Goal: Find specific page/section: Find specific page/section

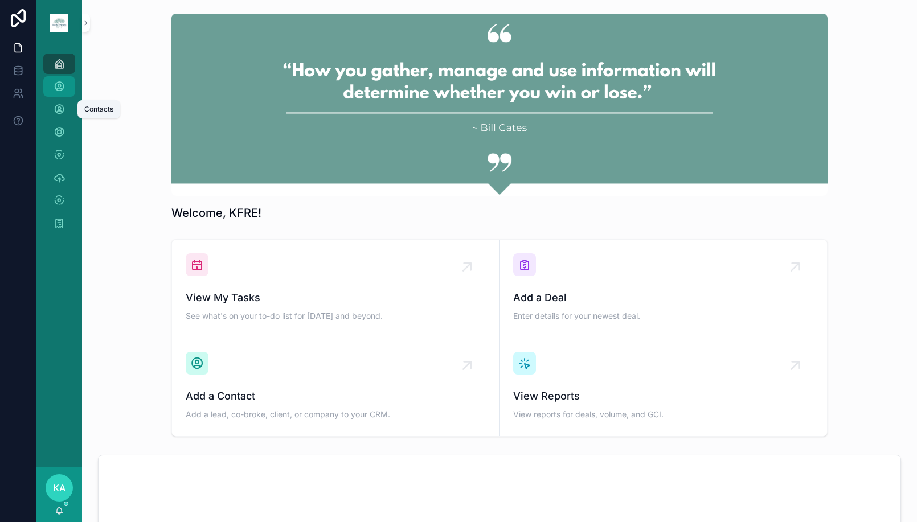
click at [62, 91] on icon "scrollable content" at bounding box center [59, 86] width 11 height 11
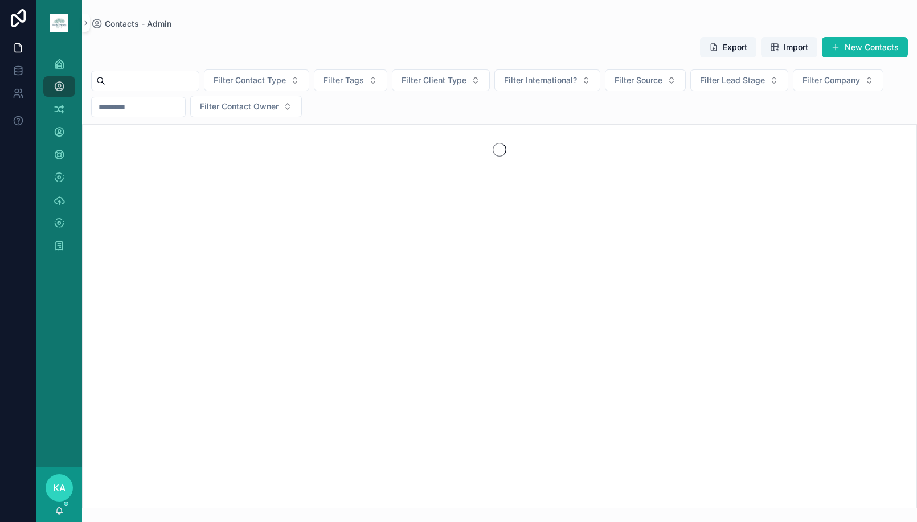
click at [173, 83] on input "scrollable content" at bounding box center [151, 81] width 93 height 16
click at [175, 71] on div "scrollable content" at bounding box center [145, 81] width 108 height 21
click at [175, 76] on input "scrollable content" at bounding box center [151, 81] width 93 height 16
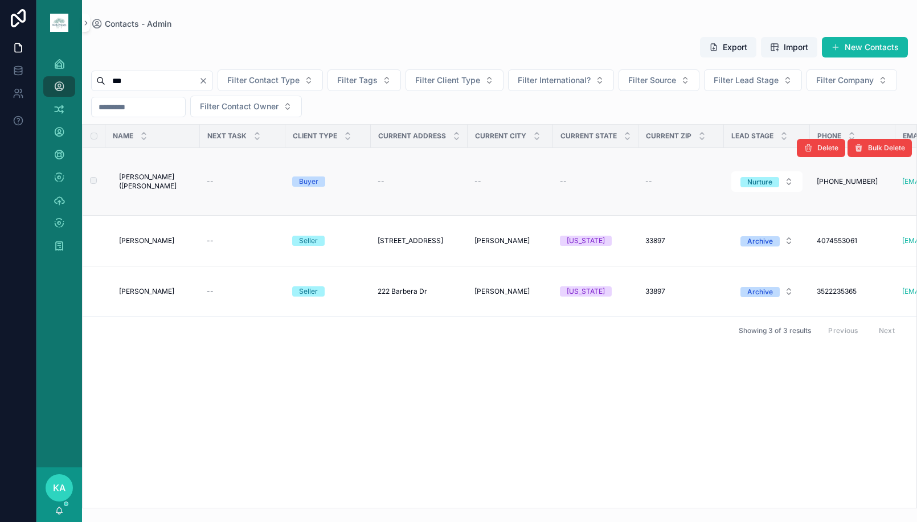
type input "***"
click at [150, 186] on span "[PERSON_NAME] ([PERSON_NAME]" at bounding box center [156, 182] width 74 height 18
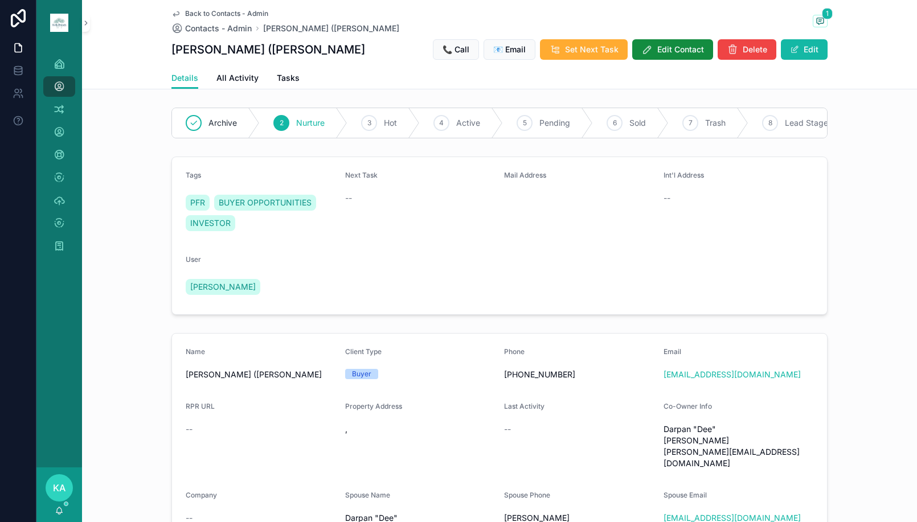
scroll to position [114, 0]
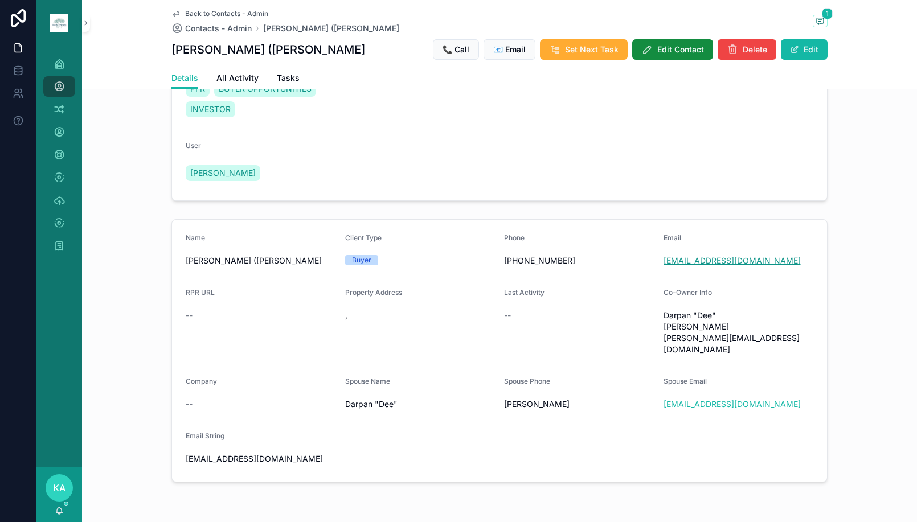
drag, startPoint x: 711, startPoint y: 275, endPoint x: 715, endPoint y: 267, distance: 8.7
click at [384, 218] on div "Archive 2 Nurture 3 Hot 4 Active 5 Pending 6 Sold 7 Trash 8 Lead Stage Tags PFR…" at bounding box center [499, 238] width 835 height 498
drag, startPoint x: 173, startPoint y: 276, endPoint x: 285, endPoint y: 276, distance: 112.2
click at [285, 276] on form "Name [PERSON_NAME] (Axe) Gupta Client Type Buyer Phone [PHONE_NUMBER] Email [EM…" at bounding box center [499, 351] width 655 height 262
copy span "[PERSON_NAME] ([PERSON_NAME]"
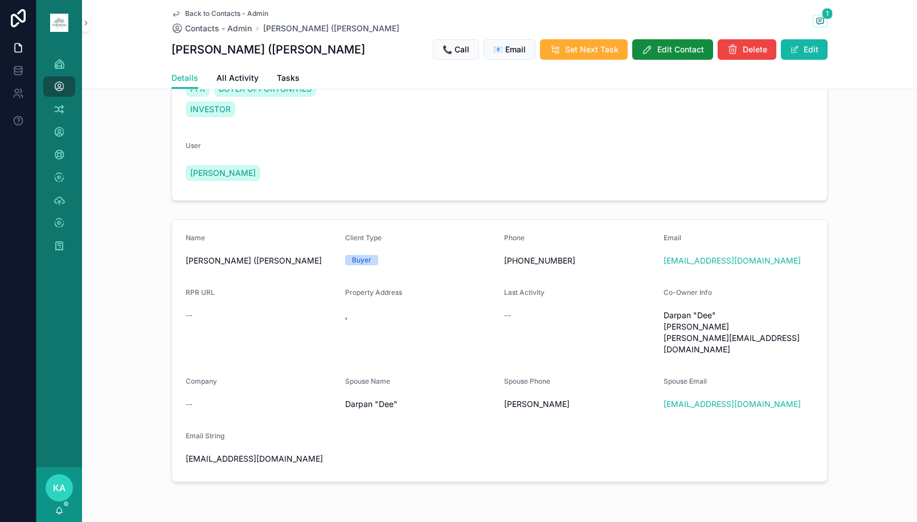
click at [345, 402] on span "Darpan "Dee"" at bounding box center [420, 404] width 150 height 11
copy span "Darpan"
click at [508, 408] on div "[PERSON_NAME]" at bounding box center [579, 404] width 150 height 18
click at [513, 402] on span "[PERSON_NAME]" at bounding box center [579, 404] width 150 height 11
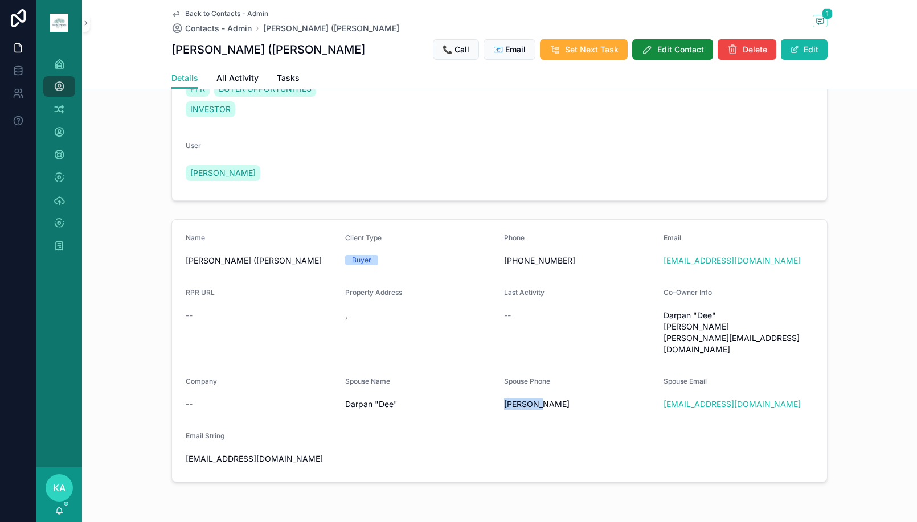
click at [513, 402] on span "[PERSON_NAME]" at bounding box center [579, 404] width 150 height 11
copy span "[PERSON_NAME]"
click at [430, 410] on div "Darpan "Dee"" at bounding box center [420, 404] width 150 height 18
click at [246, 267] on span "[PERSON_NAME] ([PERSON_NAME]" at bounding box center [261, 260] width 150 height 11
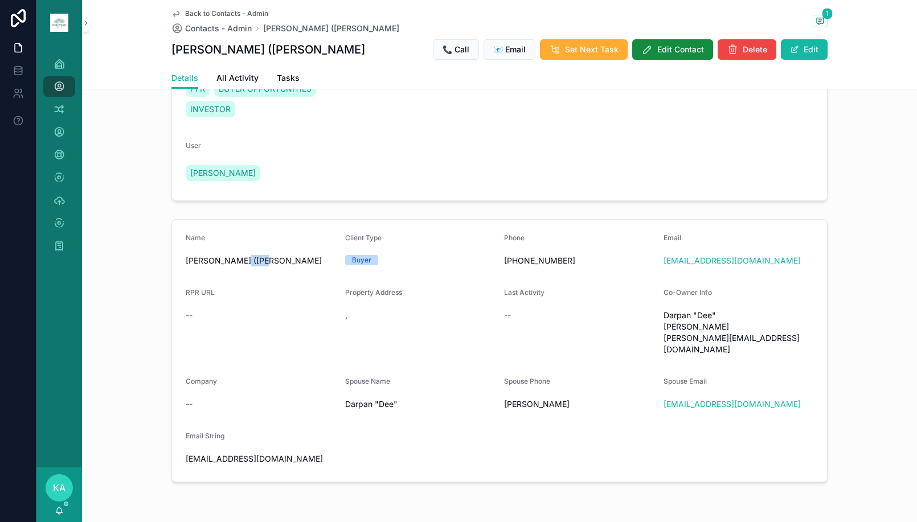
copy span "[PERSON_NAME]"
drag, startPoint x: 480, startPoint y: 412, endPoint x: 496, endPoint y: 402, distance: 19.2
click at [496, 402] on form "Name [PERSON_NAME] (Axe) Gupta Client Type Buyer Phone [PHONE_NUMBER] Email [EM…" at bounding box center [499, 351] width 655 height 262
click at [241, 32] on span "Contacts - Admin" at bounding box center [218, 28] width 67 height 11
